Goal: Information Seeking & Learning: Check status

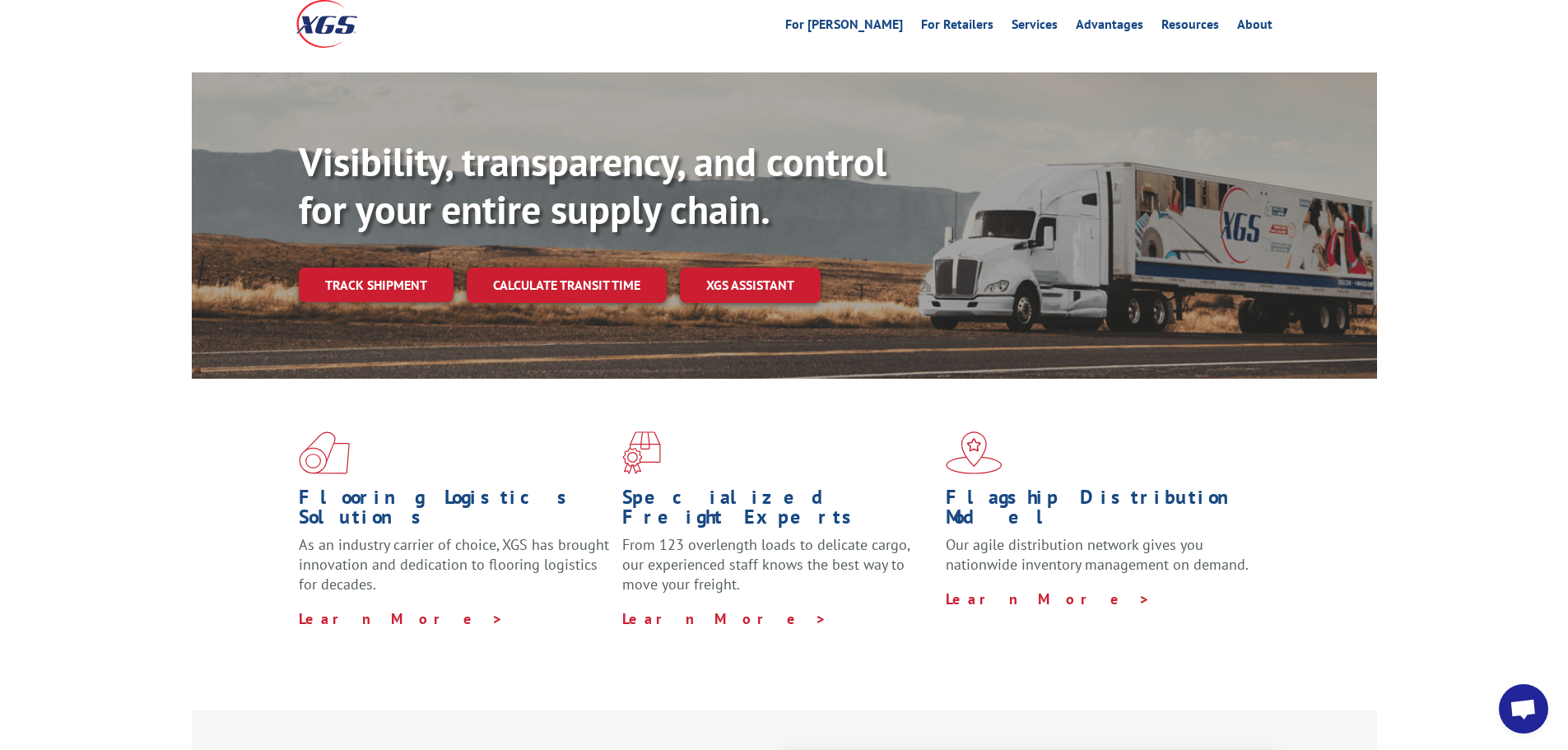
scroll to position [82, 0]
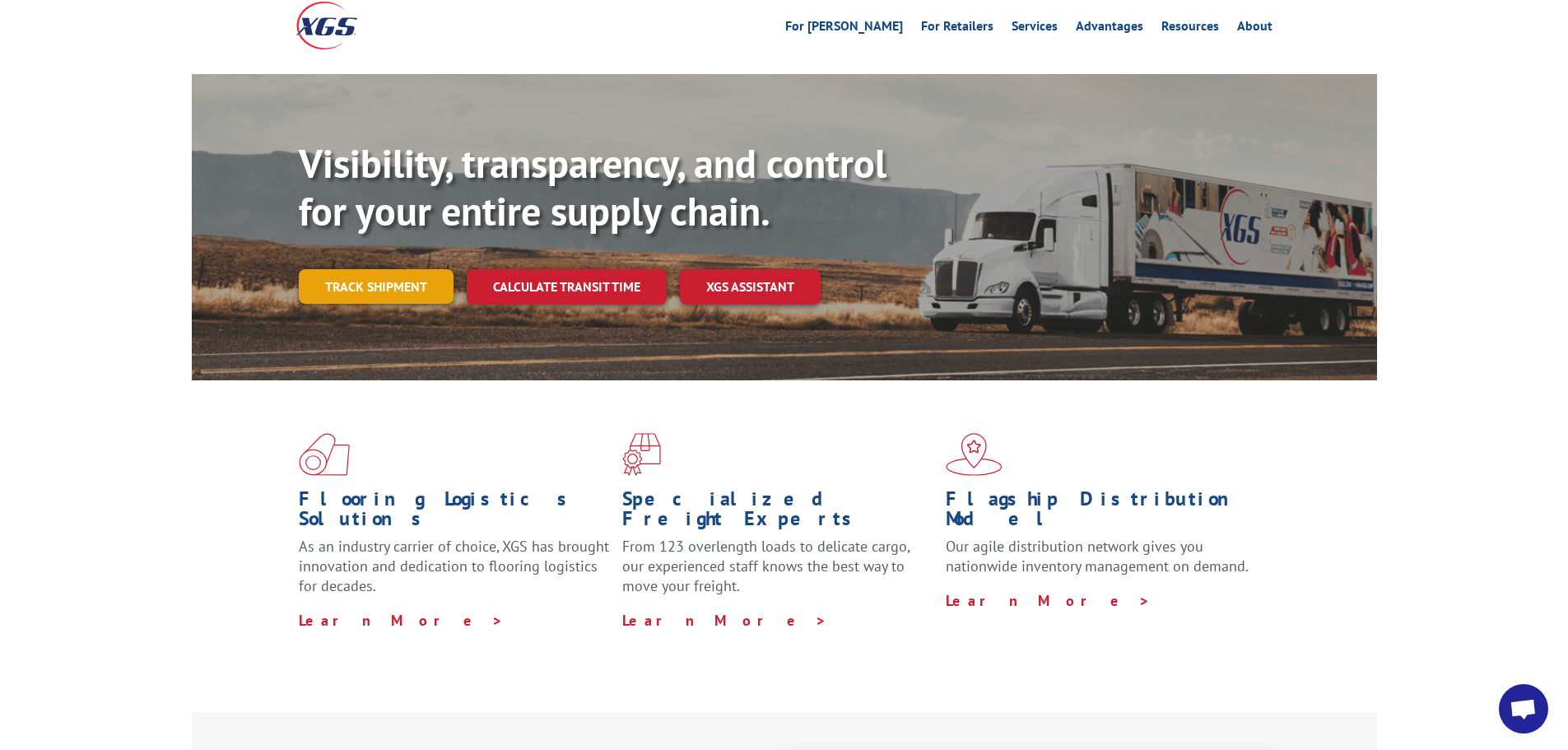
click at [370, 269] on link "Track shipment" at bounding box center [376, 286] width 154 height 35
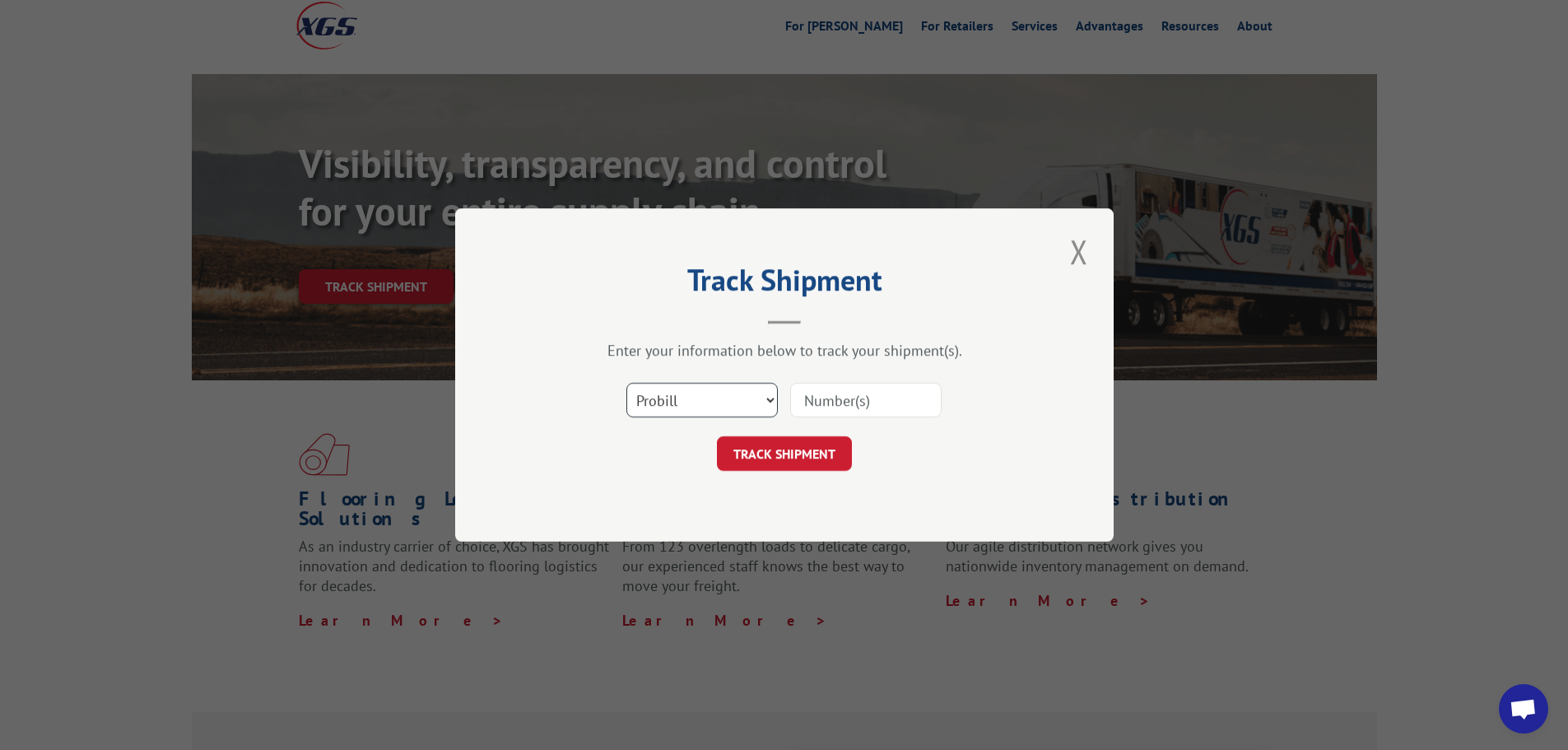
click at [774, 398] on select "Select category... Probill BOL PO" at bounding box center [702, 399] width 151 height 35
select select "po"
click at [627, 382] on select "Select category... Probill BOL PO" at bounding box center [702, 399] width 151 height 35
click at [857, 406] on input at bounding box center [866, 399] width 151 height 35
type input "17393844"
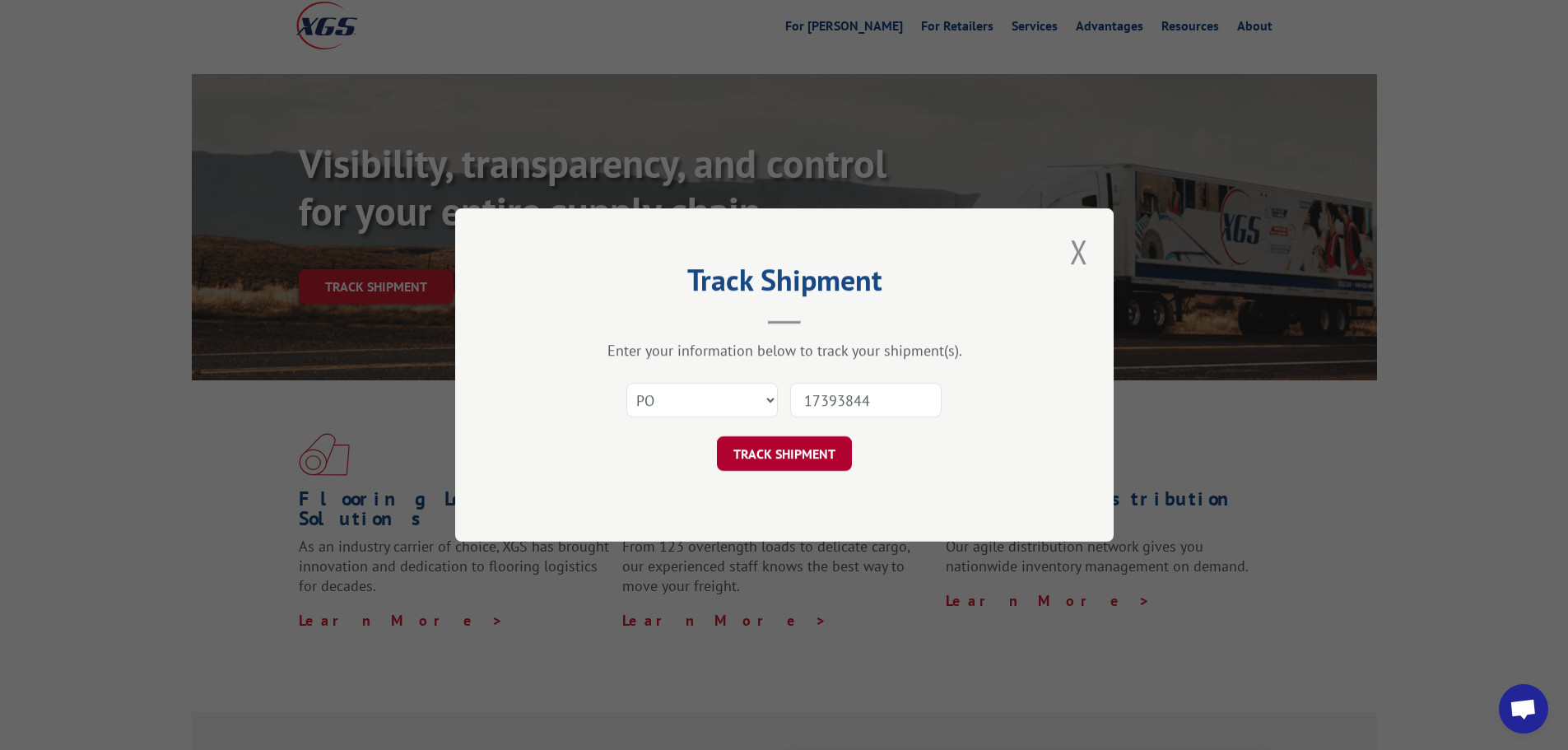
click at [753, 462] on button "TRACK SHIPMENT" at bounding box center [784, 453] width 135 height 35
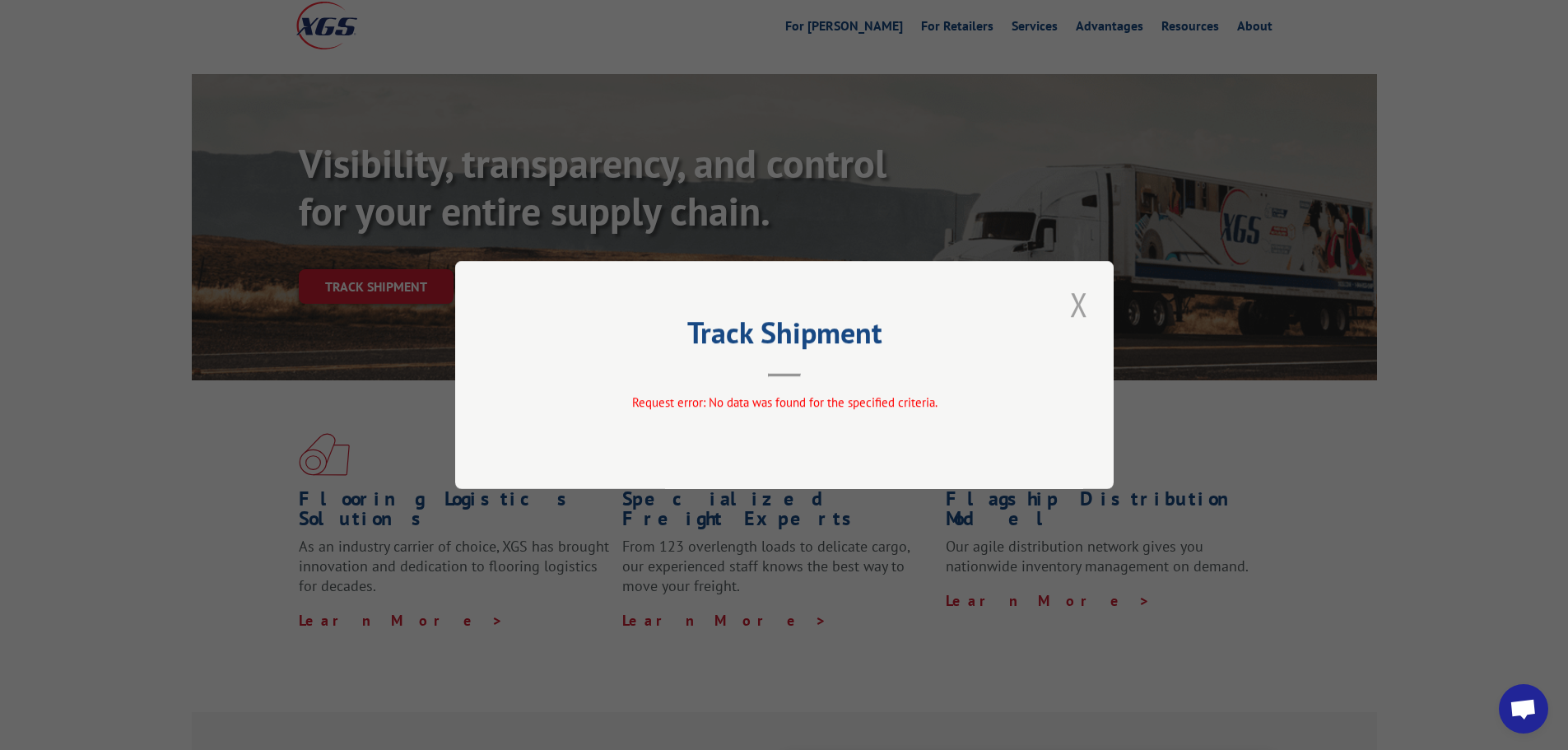
click at [1075, 307] on button "Close modal" at bounding box center [1079, 304] width 28 height 45
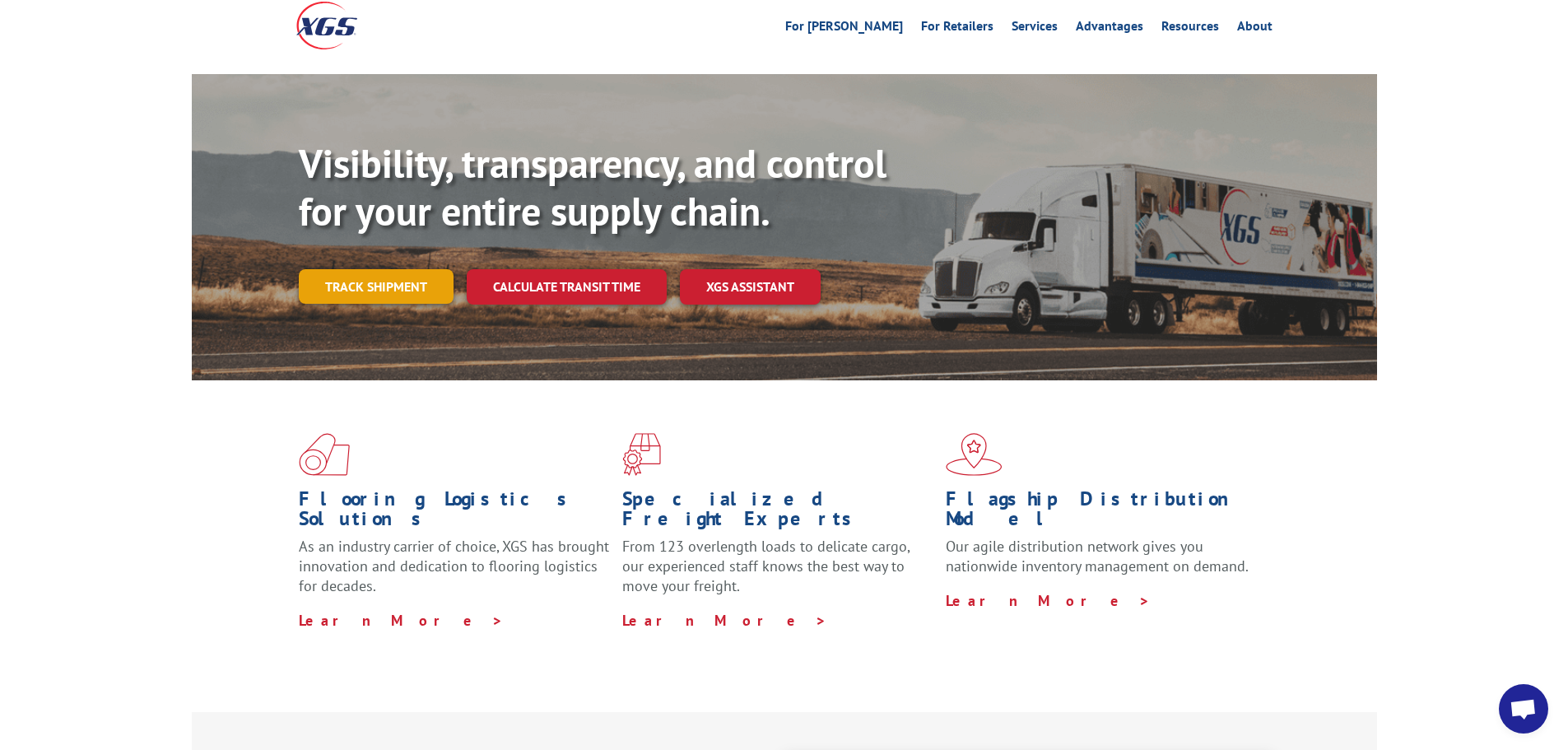
click at [386, 269] on link "Track shipment" at bounding box center [376, 286] width 154 height 35
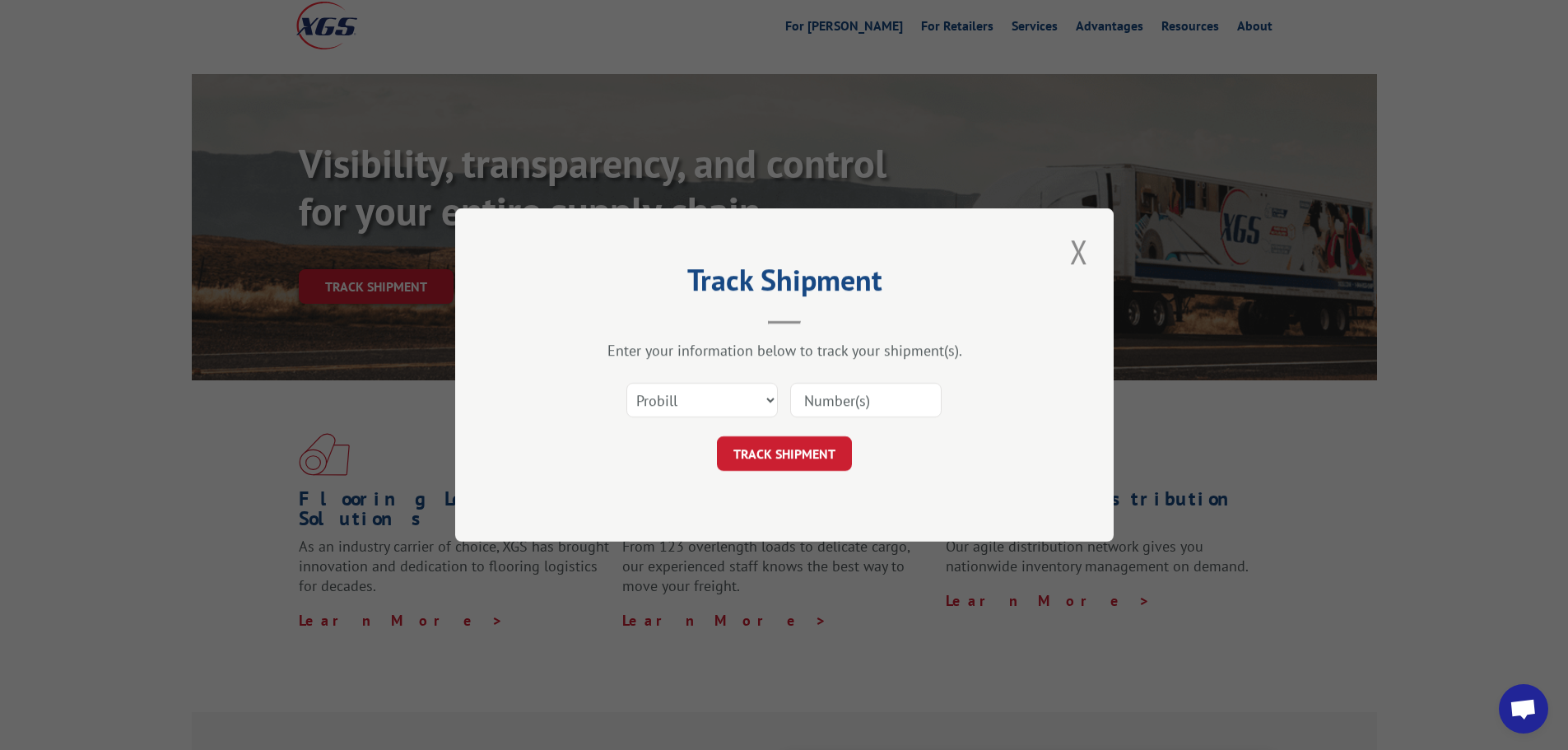
click at [848, 391] on input at bounding box center [866, 399] width 151 height 35
type input "17393844"
click at [802, 456] on button "TRACK SHIPMENT" at bounding box center [784, 453] width 135 height 35
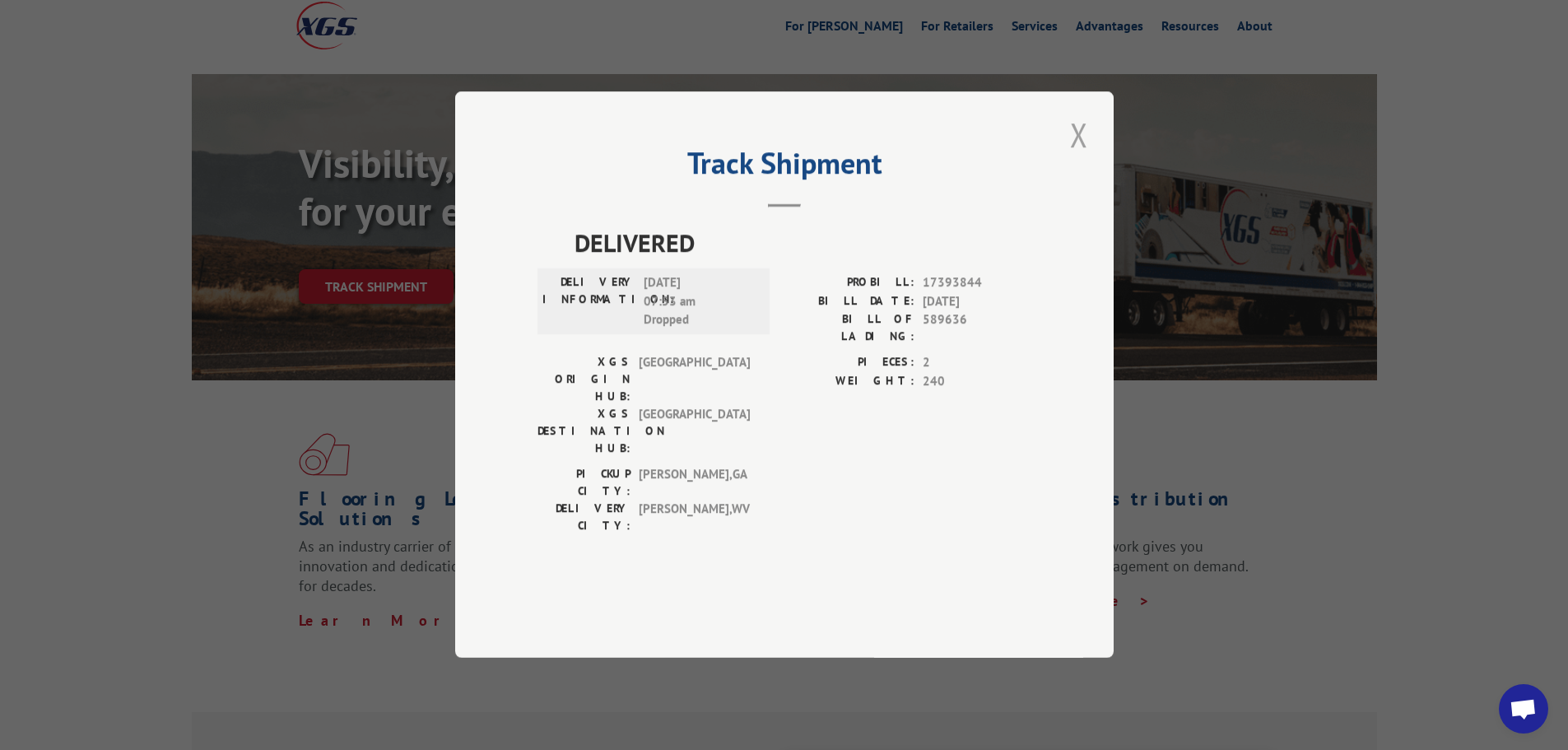
click at [1069, 157] on button "Close modal" at bounding box center [1079, 134] width 28 height 45
